Goal: Transaction & Acquisition: Purchase product/service

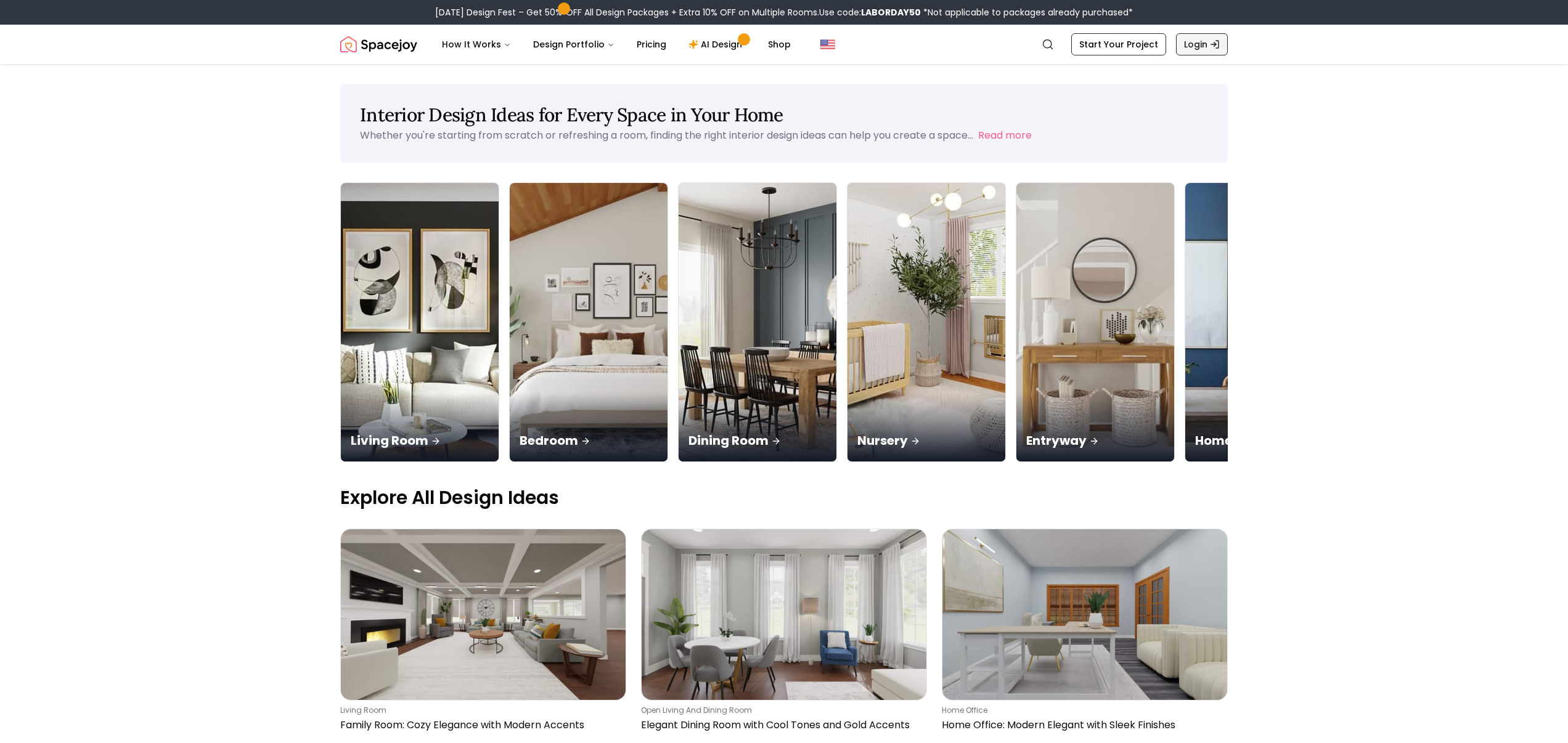
click at [1179, 55] on link "Login" at bounding box center [1201, 44] width 52 height 22
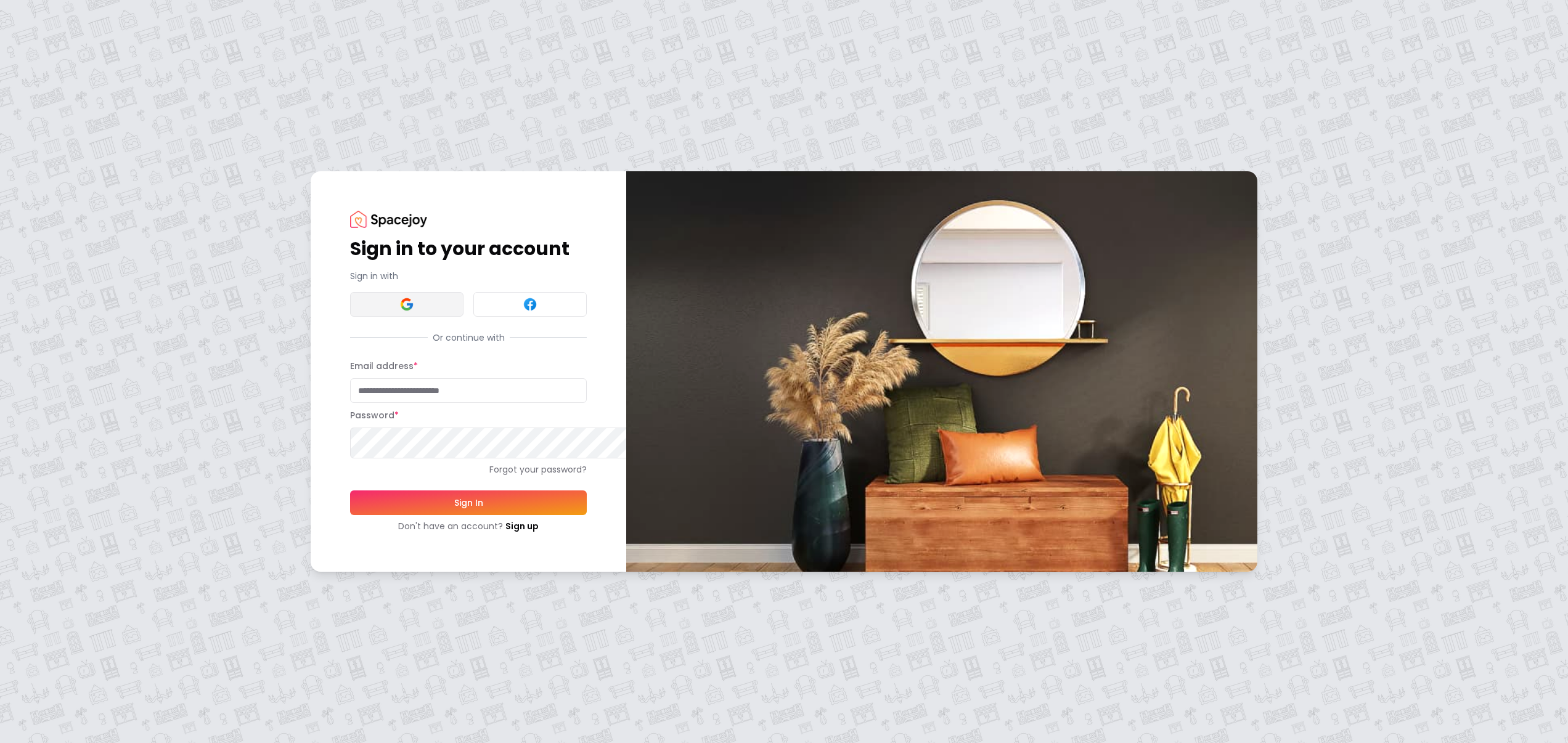
click at [447, 292] on button at bounding box center [407, 304] width 113 height 25
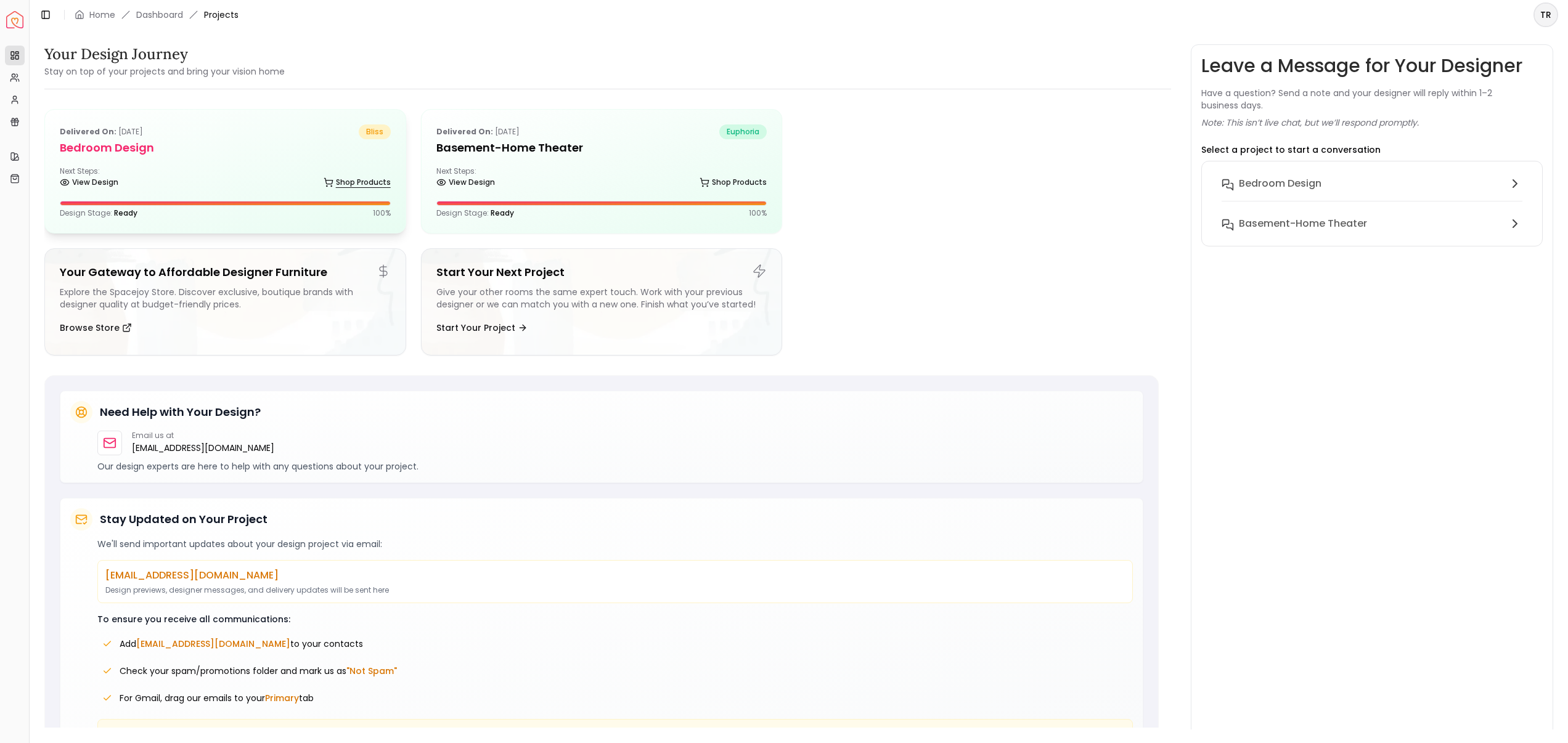
click at [336, 191] on link "Shop Products" at bounding box center [357, 183] width 67 height 17
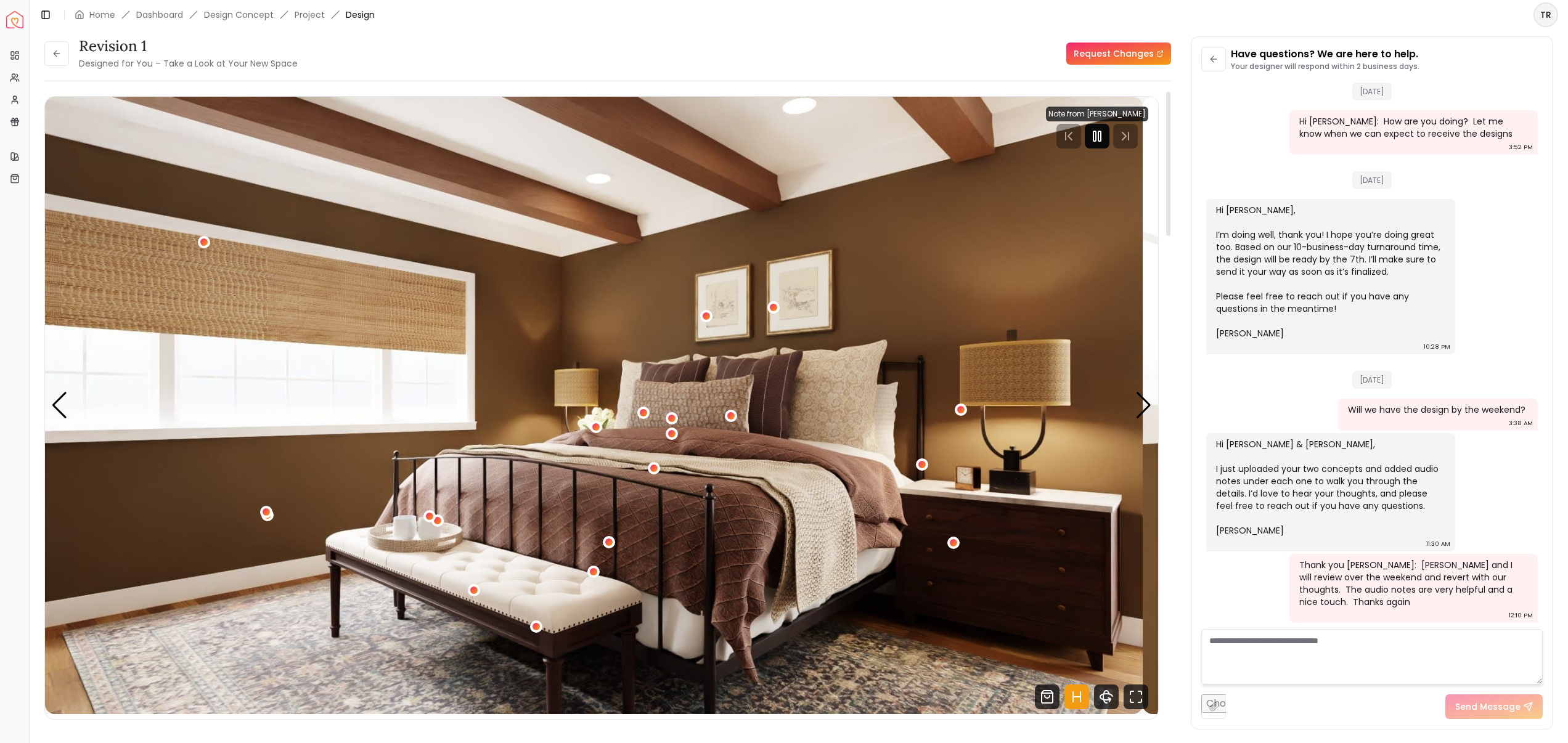
click at [1098, 141] on rect "Pause" at bounding box center [1099, 136] width 2 height 10
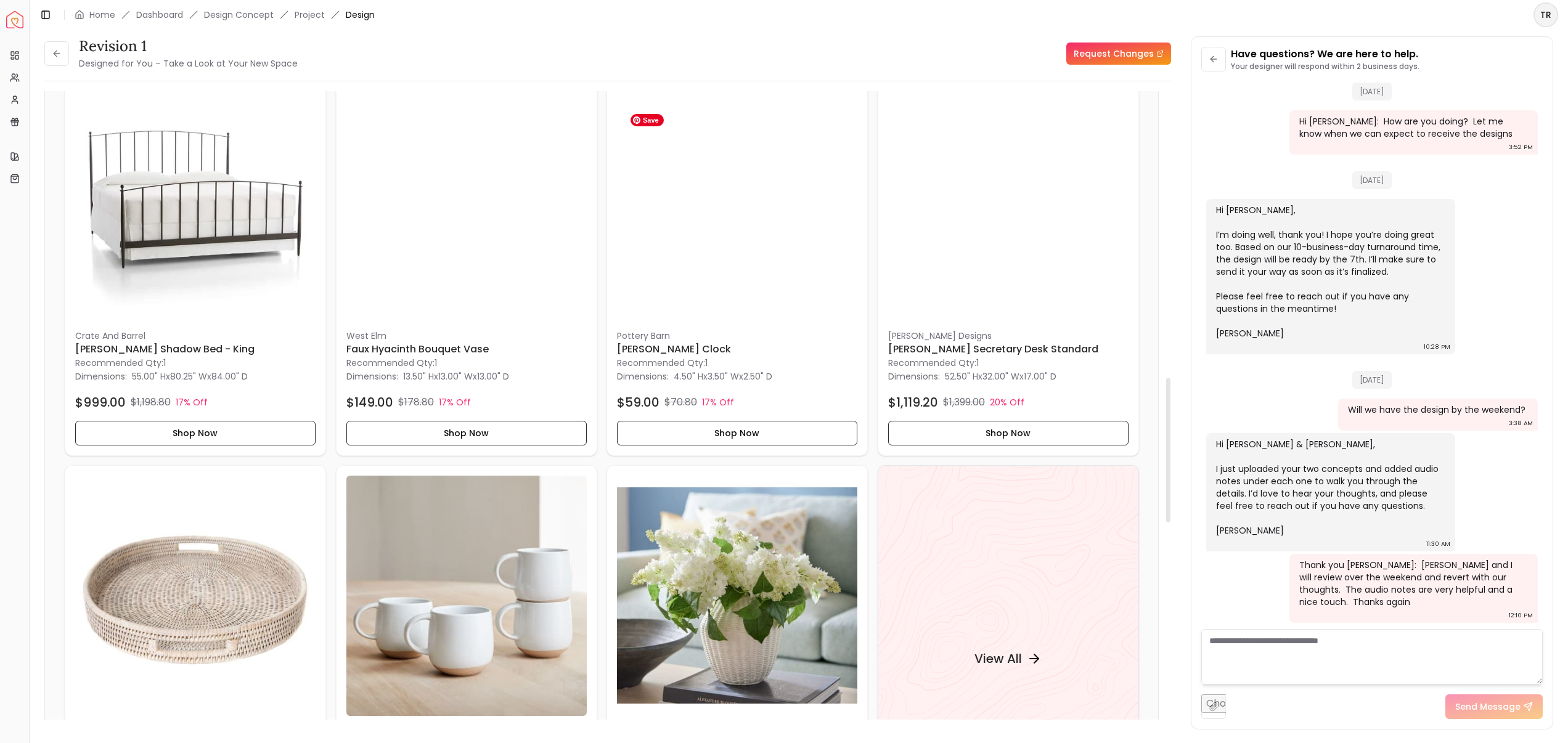
scroll to position [1236, 0]
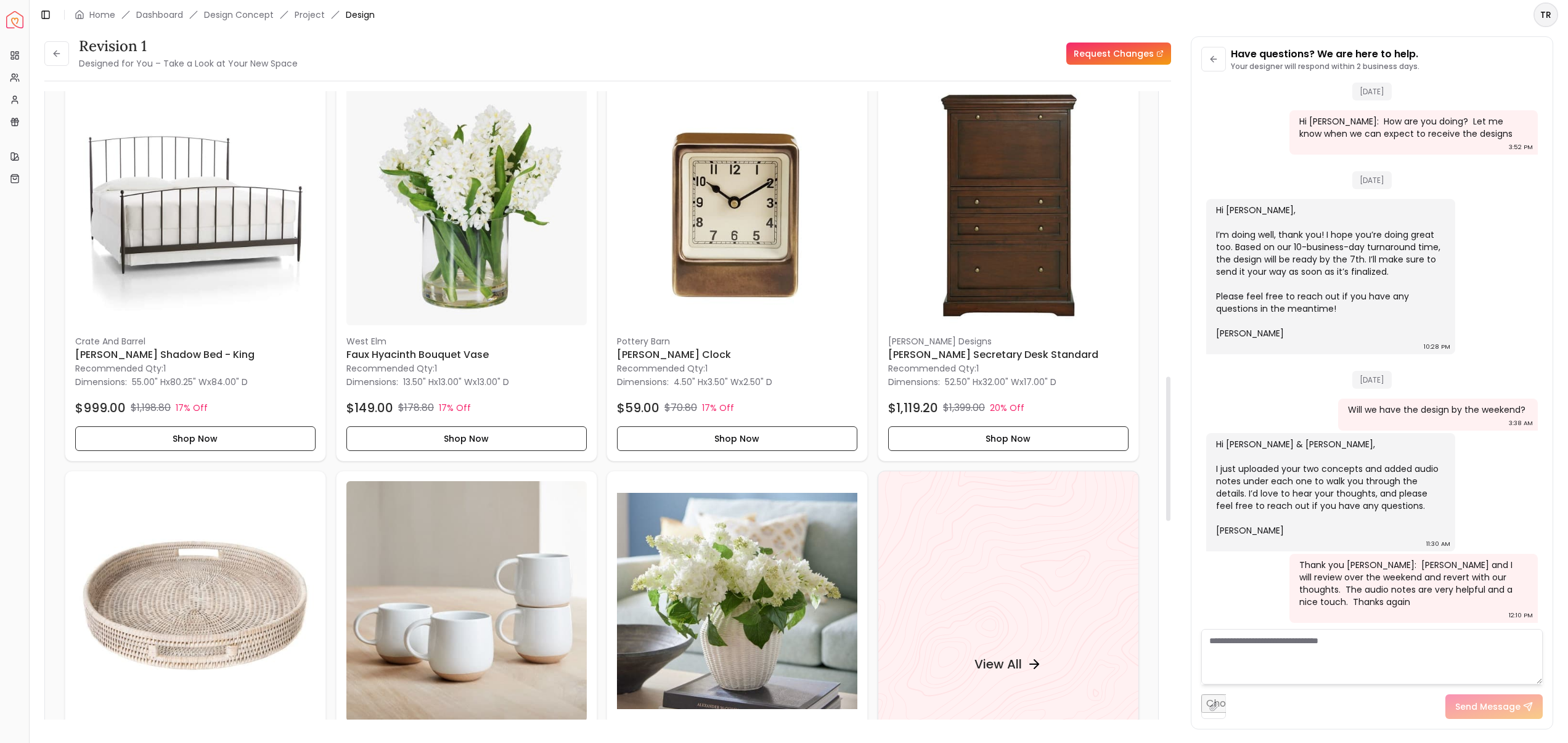
click at [265, 50] on p "30 Products" at bounding box center [235, 42] width 59 height 15
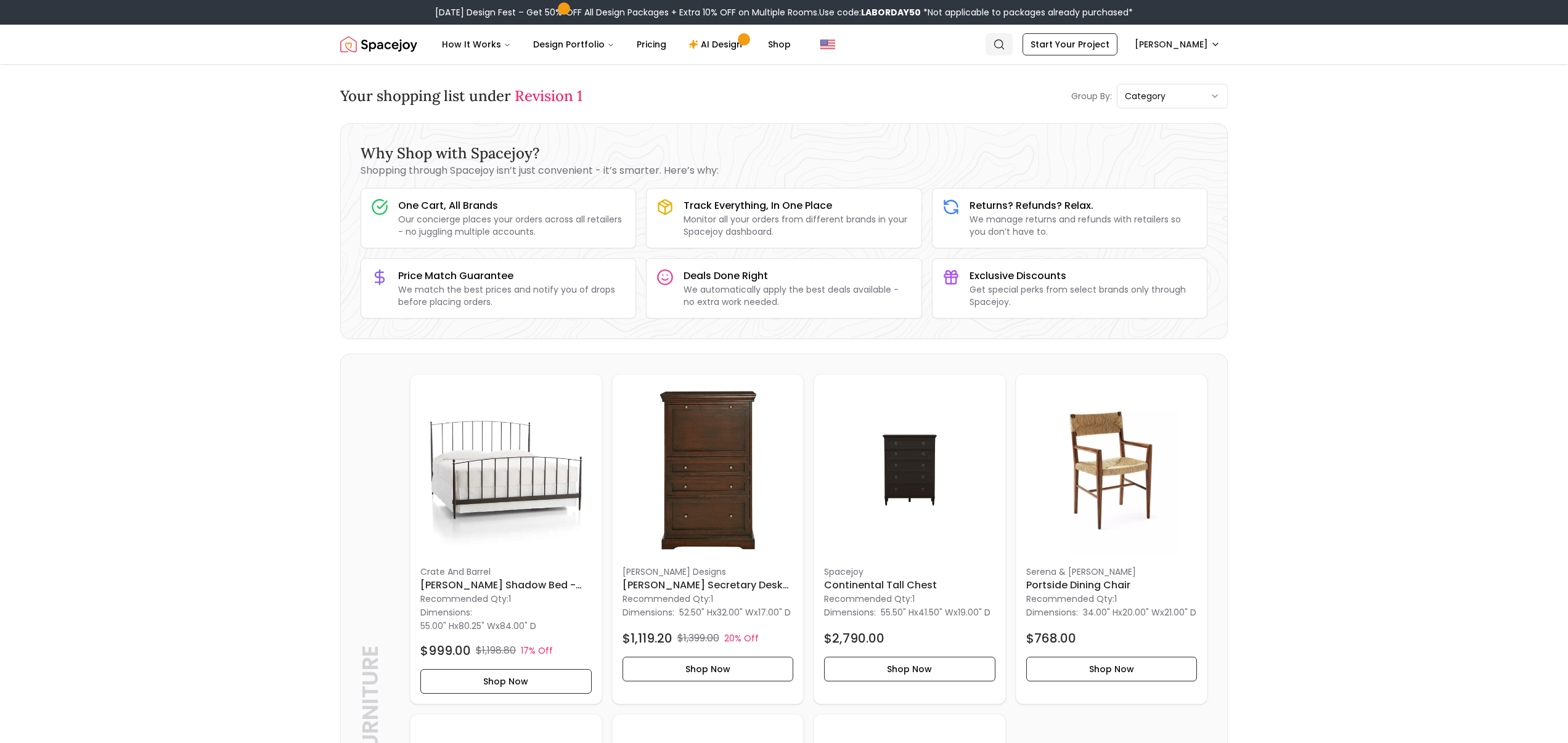
click at [993, 50] on icon "Global" at bounding box center [999, 44] width 12 height 12
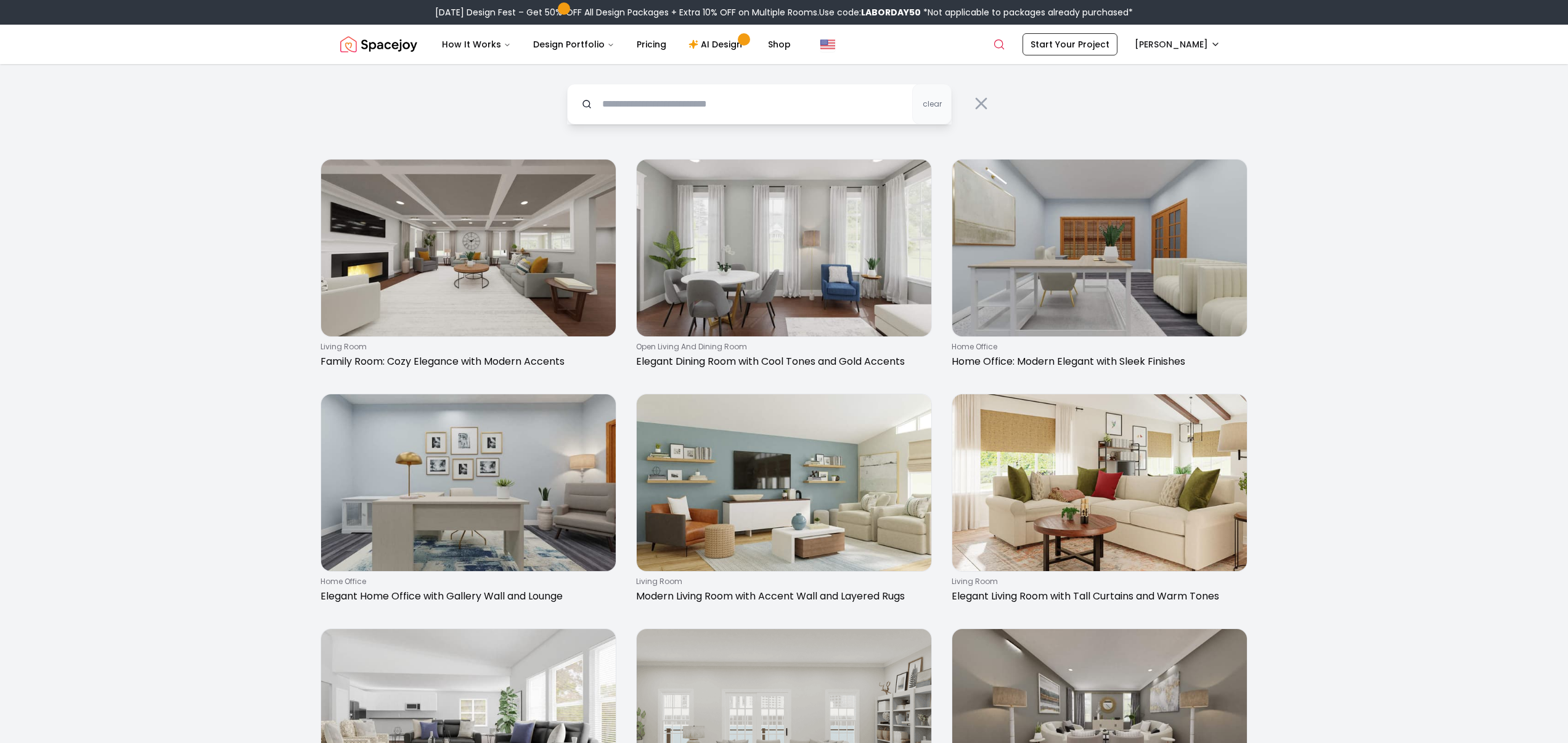
click at [724, 125] on input "text" at bounding box center [759, 103] width 384 height 40
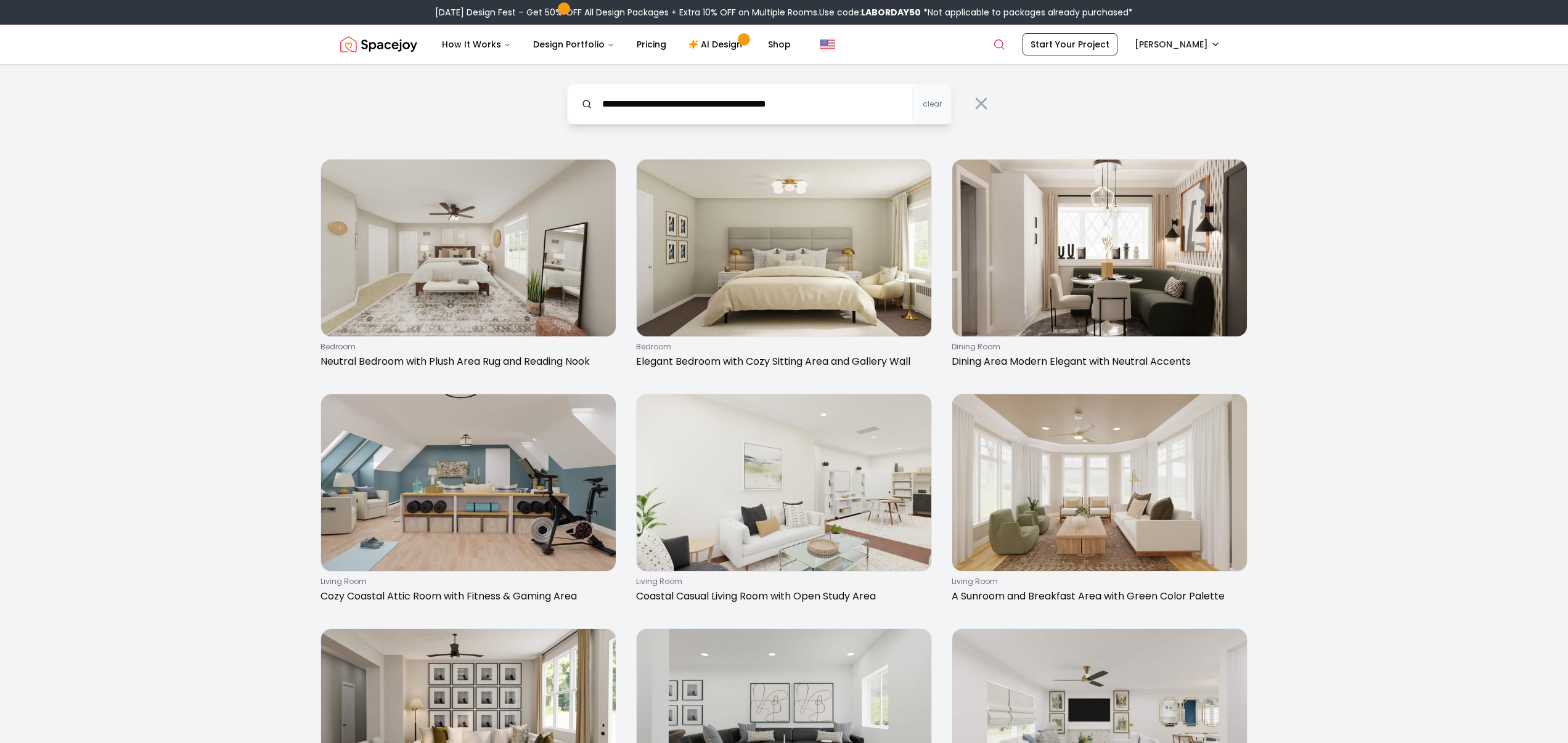
type input "**********"
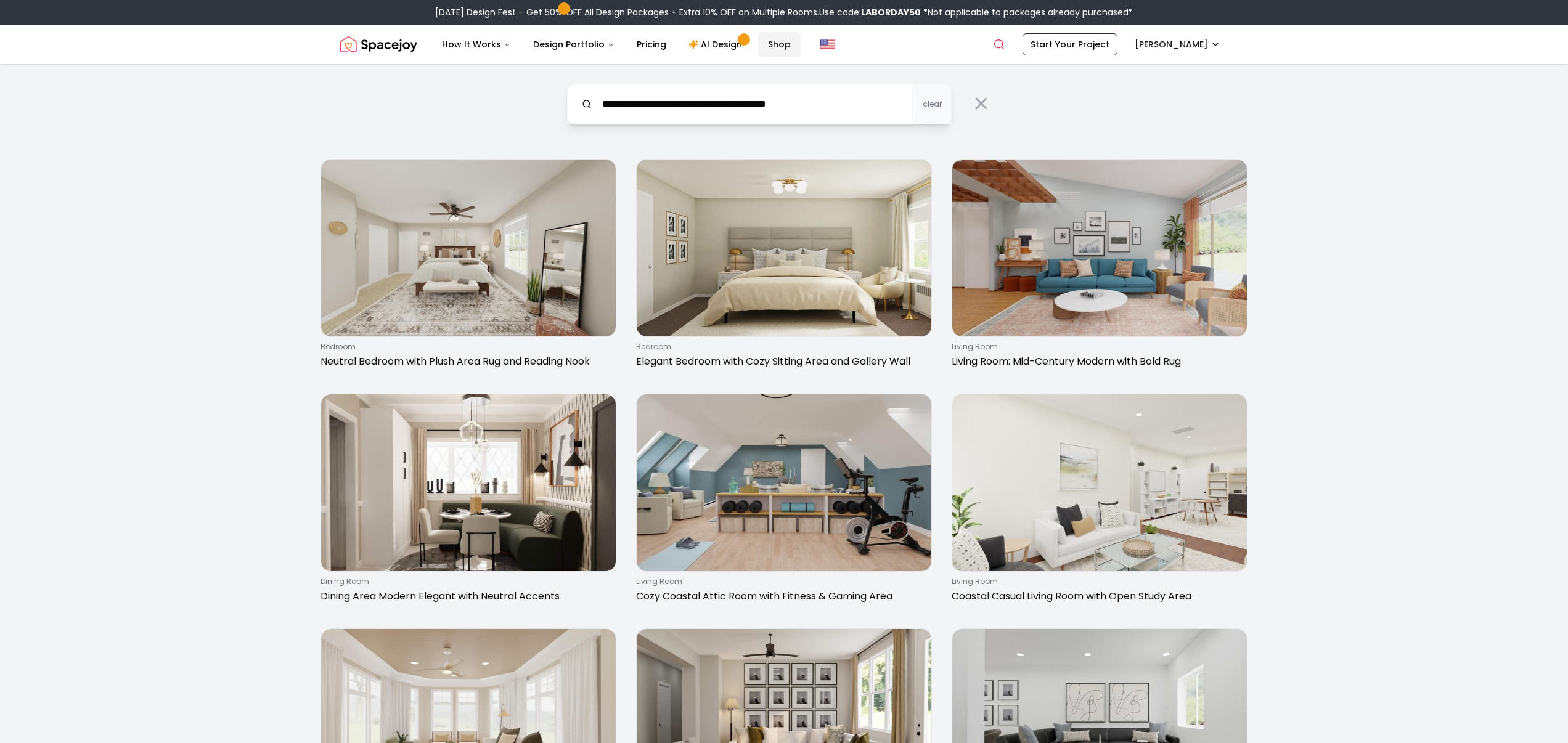
click at [801, 51] on link "Shop" at bounding box center [779, 44] width 42 height 25
